Goal: Use online tool/utility

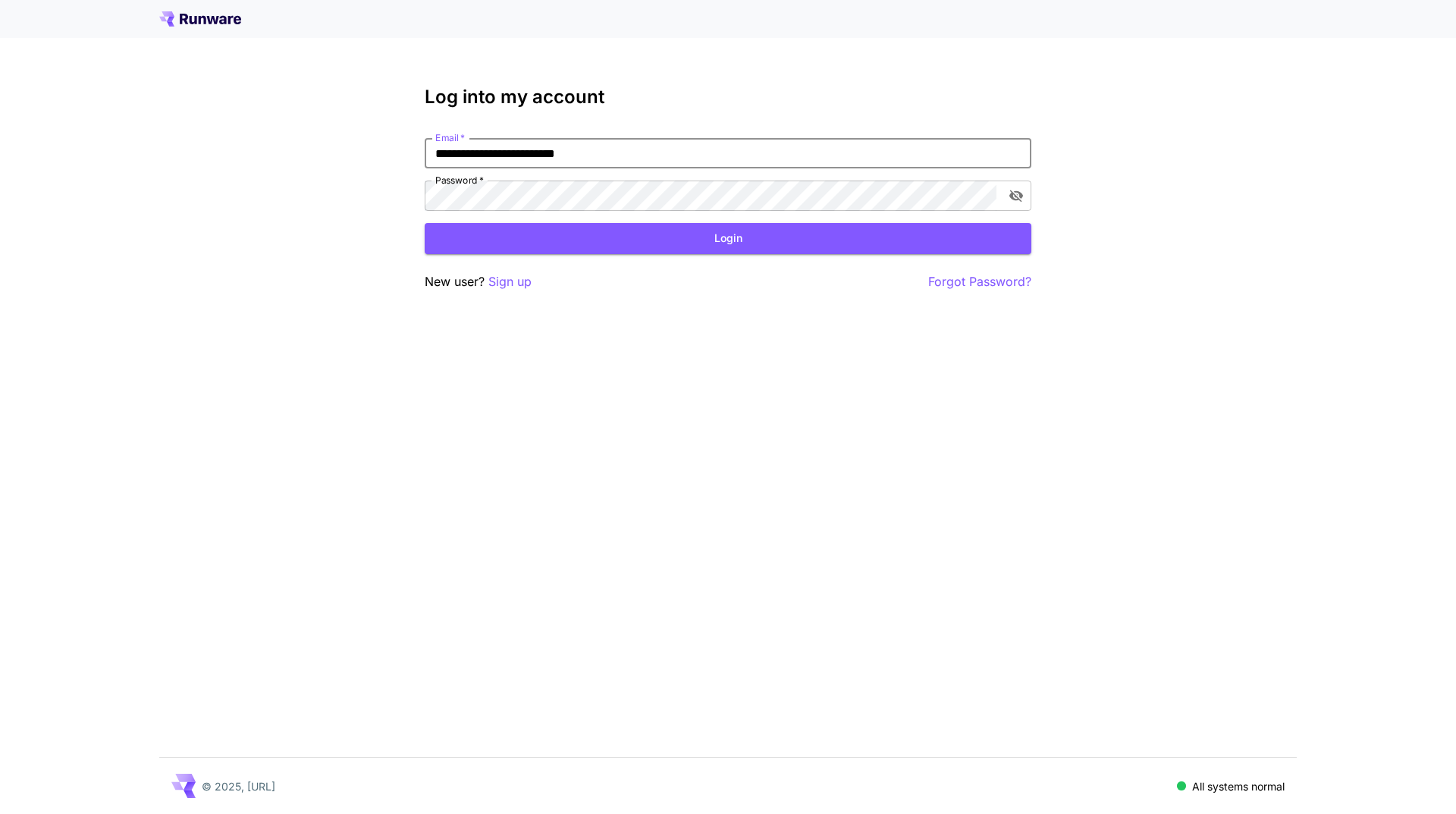
type input "**********"
click button "Login" at bounding box center [728, 238] width 607 height 31
